Goal: Register for event/course

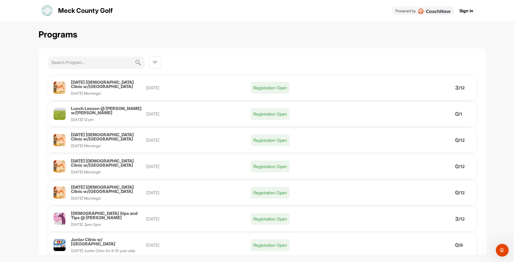
click at [114, 132] on span "[DATE] [DEMOGRAPHIC_DATA] Clinic w/[GEOGRAPHIC_DATA]" at bounding box center [102, 137] width 63 height 10
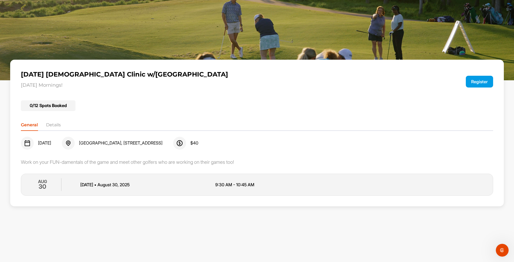
click at [72, 143] on img at bounding box center [68, 143] width 6 height 6
click at [125, 143] on span "[GEOGRAPHIC_DATA], [STREET_ADDRESS]" at bounding box center [121, 143] width 84 height 5
click at [72, 141] on img at bounding box center [68, 143] width 6 height 6
drag, startPoint x: 161, startPoint y: 143, endPoint x: 93, endPoint y: 144, distance: 67.8
click at [93, 144] on div "Aug 30, 2025 Sunset Hills GC, 800 Radio Road $ 40" at bounding box center [257, 143] width 472 height 13
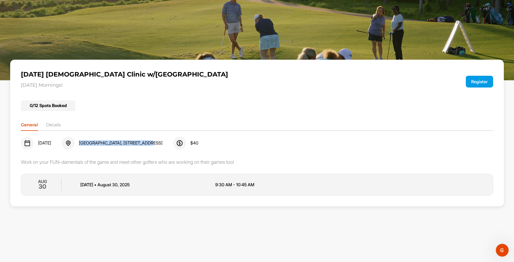
click at [72, 144] on img at bounding box center [68, 143] width 6 height 6
click at [161, 140] on div "Aug 30, 2025 Sunset Hills GC, 800 Radio Road $ 40" at bounding box center [257, 143] width 472 height 13
drag, startPoint x: 158, startPoint y: 144, endPoint x: 95, endPoint y: 143, distance: 63.0
click at [95, 143] on span "[GEOGRAPHIC_DATA], [STREET_ADDRESS]" at bounding box center [121, 143] width 84 height 5
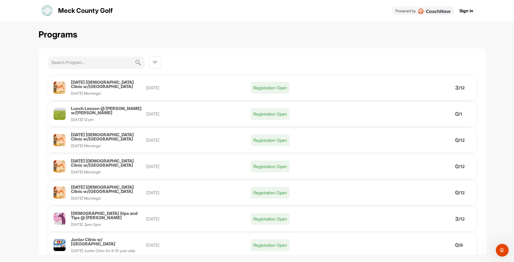
click at [92, 82] on span "[DATE] [DEMOGRAPHIC_DATA] Clinic w/[GEOGRAPHIC_DATA]" at bounding box center [102, 85] width 63 height 10
click at [158, 66] on img at bounding box center [155, 62] width 6 height 6
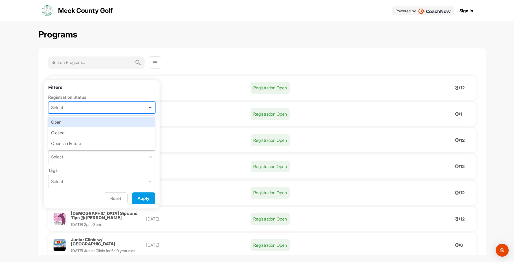
click at [145, 109] on div at bounding box center [150, 108] width 10 height 10
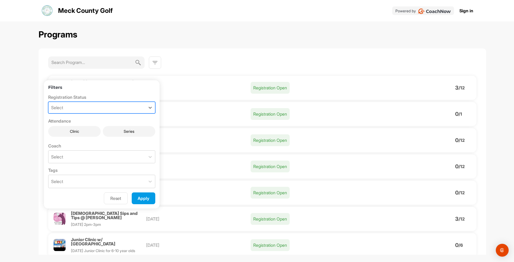
click at [145, 109] on div "Select" at bounding box center [101, 108] width 107 height 12
click at [146, 199] on button "Apply" at bounding box center [144, 199] width 24 height 12
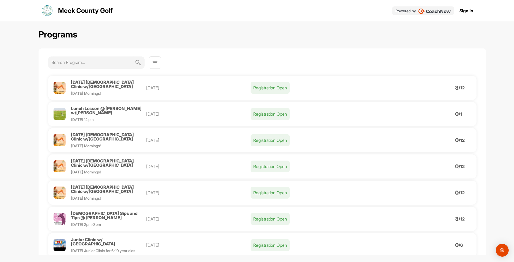
click at [278, 112] on p "Registration Open" at bounding box center [270, 114] width 39 height 12
click at [272, 134] on p "Registration Open" at bounding box center [270, 140] width 39 height 12
